Goal: Information Seeking & Learning: Learn about a topic

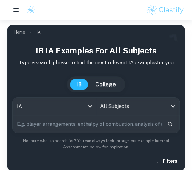
click at [112, 102] on input "All Subjects" at bounding box center [133, 106] width 69 height 12
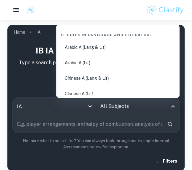
click at [111, 103] on input "All Subjects" at bounding box center [133, 106] width 69 height 12
click at [126, 107] on input "All Subjects" at bounding box center [133, 106] width 69 height 12
drag, startPoint x: 115, startPoint y: 107, endPoint x: 120, endPoint y: 107, distance: 5.2
click at [120, 107] on input "All Subjects" at bounding box center [133, 106] width 69 height 12
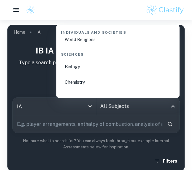
scroll to position [941, 0]
click at [78, 68] on li "Biology" at bounding box center [118, 67] width 118 height 14
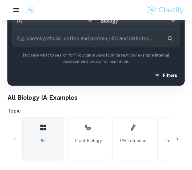
scroll to position [160, 0]
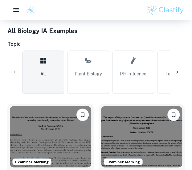
click at [180, 72] on icon at bounding box center [177, 72] width 6 height 6
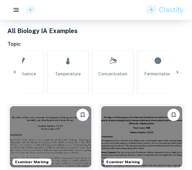
scroll to position [0, 125]
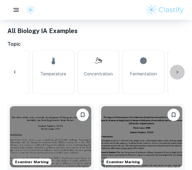
click at [176, 73] on icon at bounding box center [177, 72] width 6 height 6
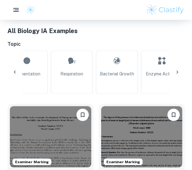
scroll to position [0, 250]
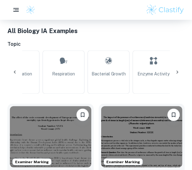
click at [176, 73] on icon at bounding box center [177, 72] width 6 height 6
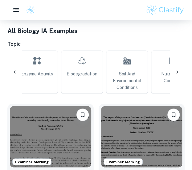
scroll to position [0, 375]
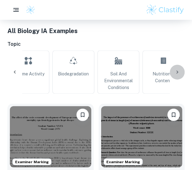
click at [176, 73] on icon at bounding box center [177, 72] width 6 height 6
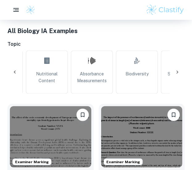
scroll to position [0, 500]
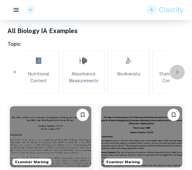
click at [176, 73] on icon at bounding box center [177, 72] width 6 height 6
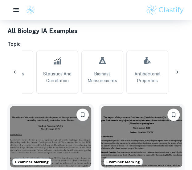
scroll to position [0, 625]
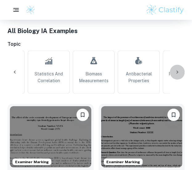
click at [176, 73] on icon at bounding box center [177, 72] width 6 height 6
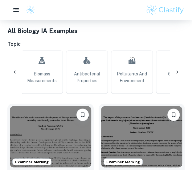
scroll to position [0, 705]
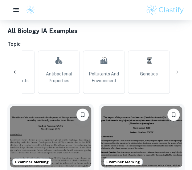
click at [176, 73] on div "All Plant Biology pH Influence Temperature Concentration Fermentation Respirati…" at bounding box center [95, 71] width 177 height 43
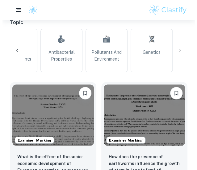
scroll to position [148, 0]
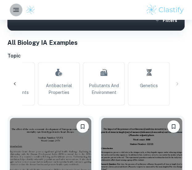
click at [17, 10] on rect "button" at bounding box center [17, 10] width 4 height 1
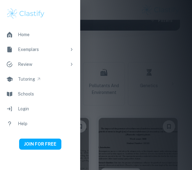
scroll to position [0, 705]
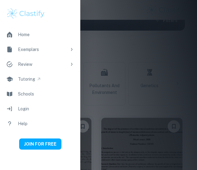
click at [174, 50] on div at bounding box center [98, 85] width 197 height 170
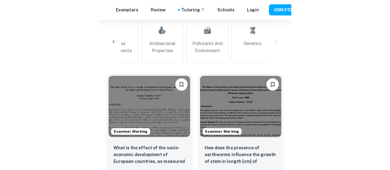
scroll to position [0, 609]
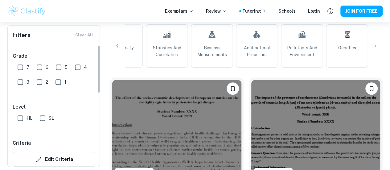
click at [20, 66] on input "7" at bounding box center [20, 67] width 12 height 12
checkbox input "true"
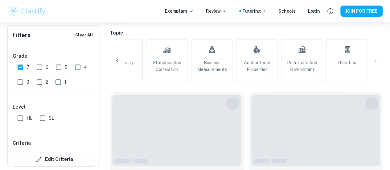
click at [42, 119] on input "SL" at bounding box center [42, 118] width 12 height 12
checkbox input "true"
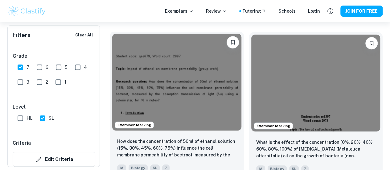
scroll to position [208, 0]
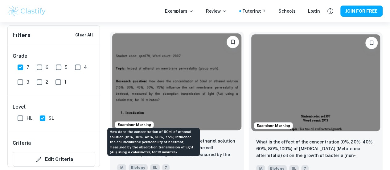
click at [143, 138] on p "How does the concentration of 50ml of ethanol solution (15%, 30%, 45%, 60%, 75%…" at bounding box center [176, 148] width 119 height 21
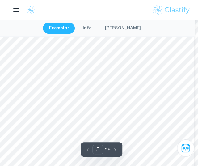
scroll to position [1243, 3]
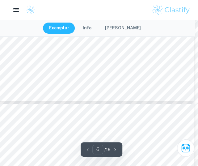
type input "7"
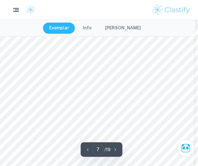
scroll to position [1822, 3]
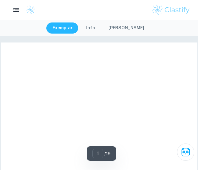
click at [27, 10] on img at bounding box center [30, 9] width 9 height 9
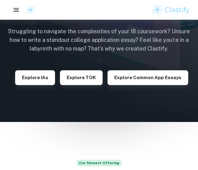
scroll to position [71, 0]
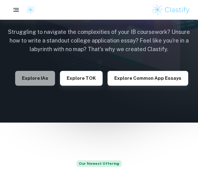
click at [37, 75] on button "Explore IAs" at bounding box center [35, 78] width 40 height 15
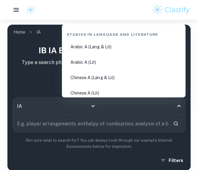
click at [114, 108] on input "All Subjects" at bounding box center [138, 106] width 72 height 12
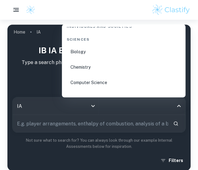
scroll to position [955, 0]
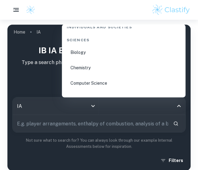
click at [75, 52] on li "Biology" at bounding box center [123, 52] width 118 height 14
type input "Biology"
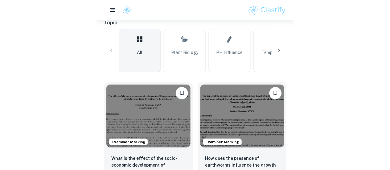
scroll to position [139, 0]
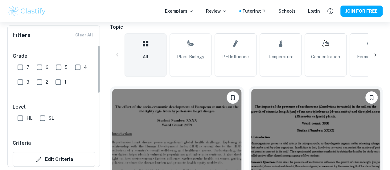
click at [14, 71] on div "Grade 7 6 5 4 3 2 1" at bounding box center [54, 70] width 93 height 51
click at [20, 66] on input "7" at bounding box center [20, 67] width 12 height 12
checkbox input "true"
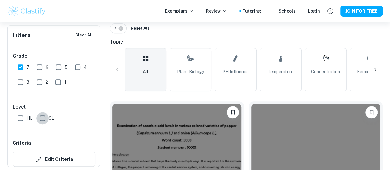
click at [44, 119] on input "SL" at bounding box center [42, 118] width 12 height 12
checkbox input "true"
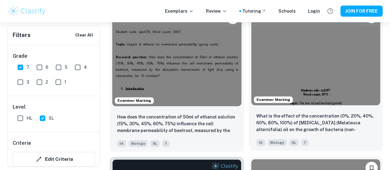
scroll to position [233, 0]
click at [197, 40] on img at bounding box center [315, 57] width 129 height 97
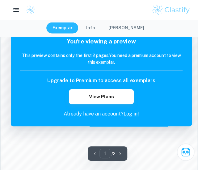
scroll to position [357, 0]
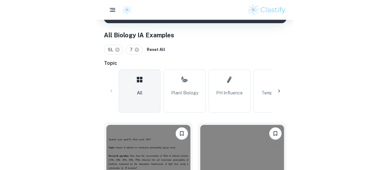
scroll to position [158, 0]
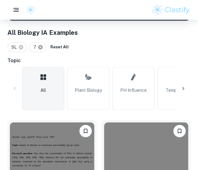
click at [41, 47] on icon at bounding box center [40, 47] width 5 height 5
checkbox input "false"
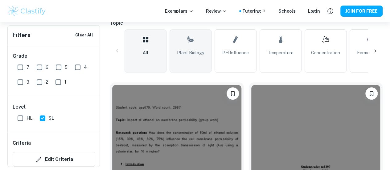
click at [38, 66] on input "6" at bounding box center [39, 67] width 12 height 12
checkbox input "true"
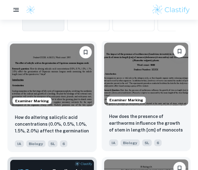
scroll to position [237, 0]
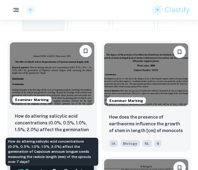
click at [30, 124] on p "How do altering salicylic acid concentrations (0.0%, 0.5%, 1.0%, 1.5%, 2.0%) af…" at bounding box center [52, 123] width 74 height 21
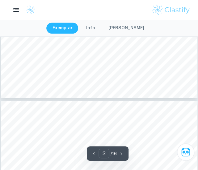
type input "4"
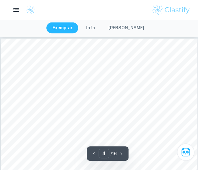
scroll to position [910, 0]
